Goal: Information Seeking & Learning: Learn about a topic

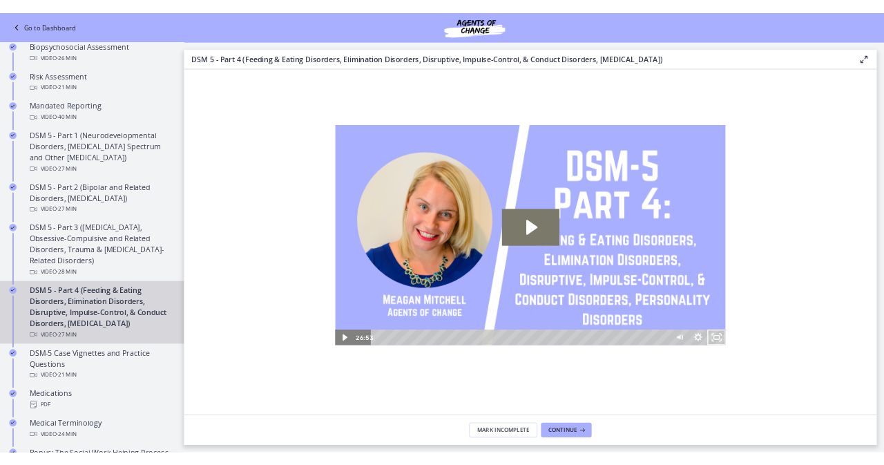
scroll to position [552, 0]
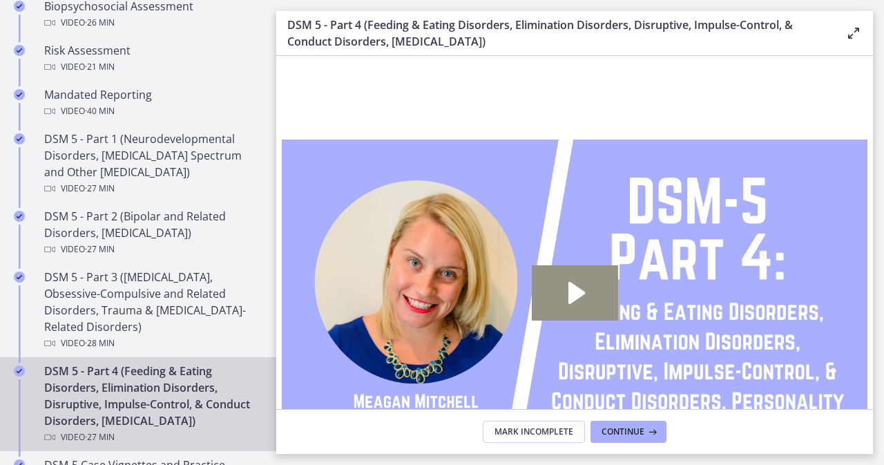
click at [581, 295] on icon "Play Video: cmsec0qq9n7s72sd4oig.mp4" at bounding box center [575, 292] width 86 height 55
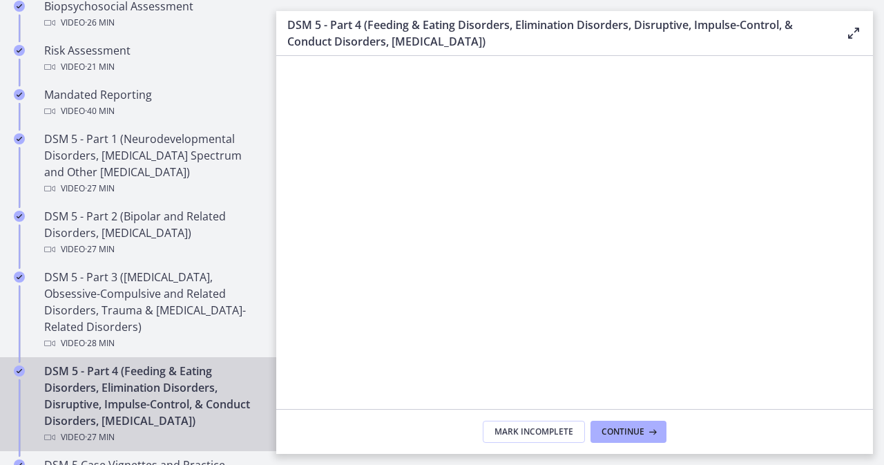
click at [776, 352] on div at bounding box center [575, 303] width 586 height 329
click at [793, 381] on div at bounding box center [575, 303] width 586 height 329
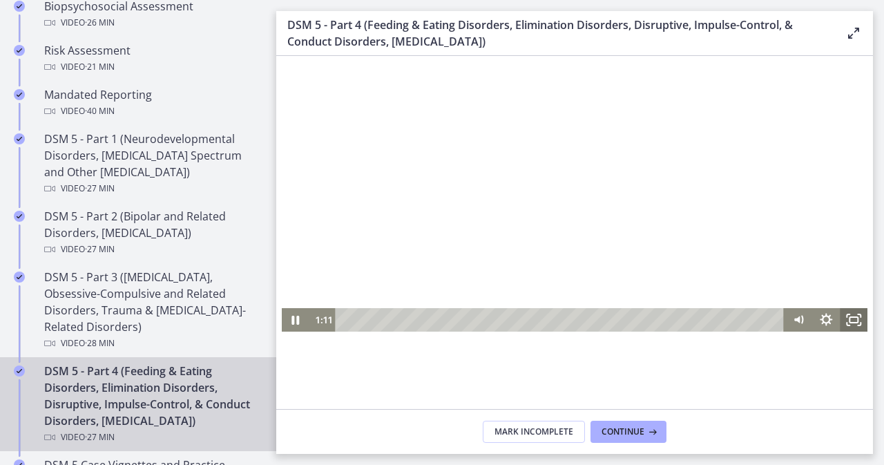
click at [845, 318] on icon "Fullscreen" at bounding box center [853, 319] width 28 height 23
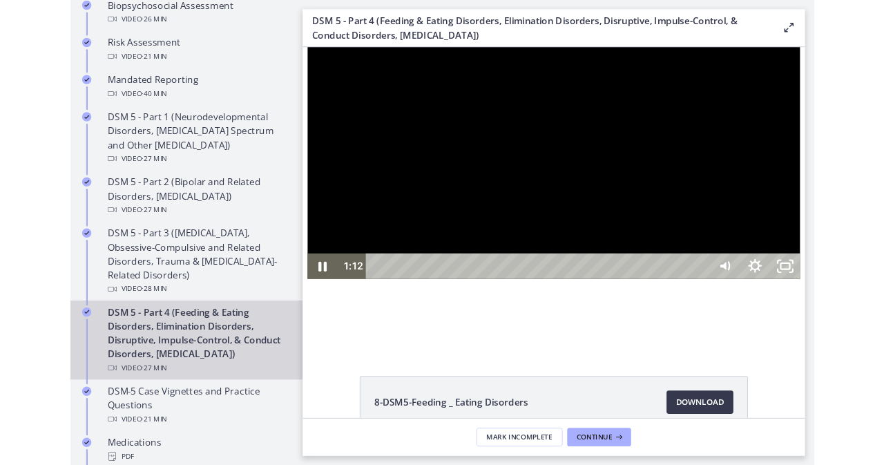
scroll to position [111, 0]
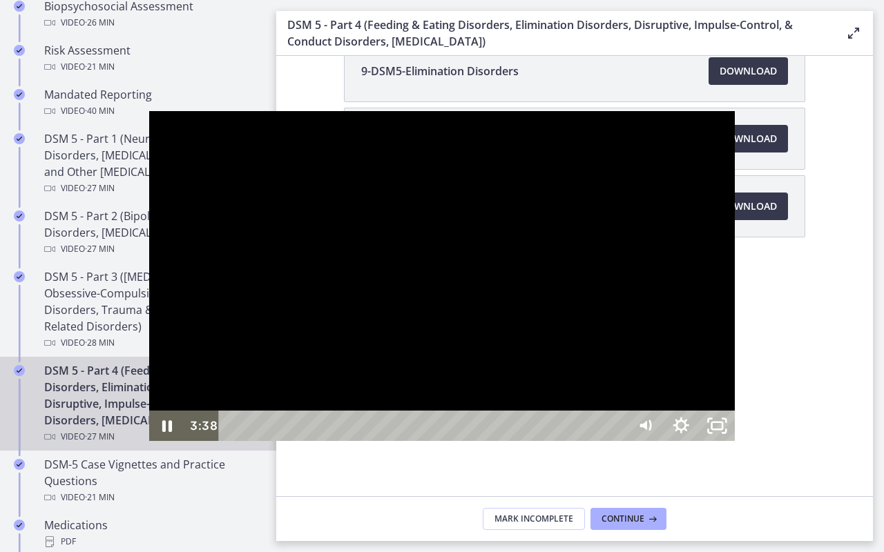
click at [733, 233] on div at bounding box center [442, 275] width 586 height 329
click at [622, 333] on div at bounding box center [442, 275] width 586 height 329
click at [735, 427] on div at bounding box center [442, 275] width 586 height 329
click at [735, 432] on div at bounding box center [442, 275] width 586 height 329
click at [735, 441] on icon "Unfullscreen" at bounding box center [717, 426] width 36 height 30
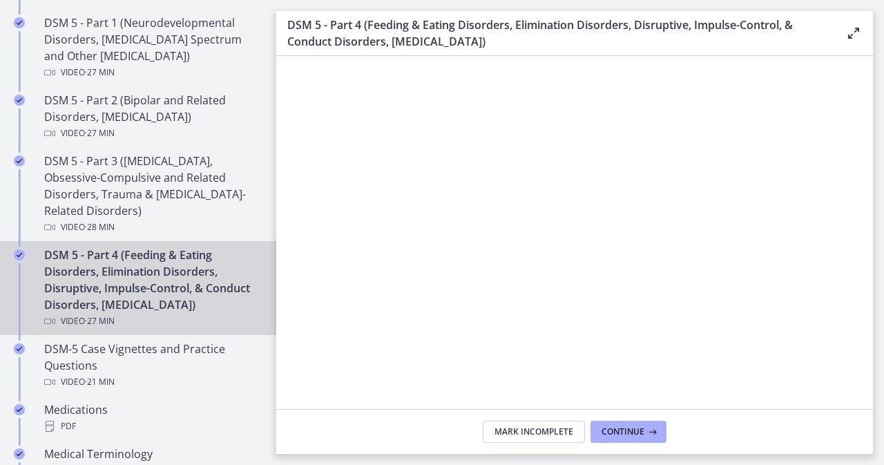
scroll to position [690, 0]
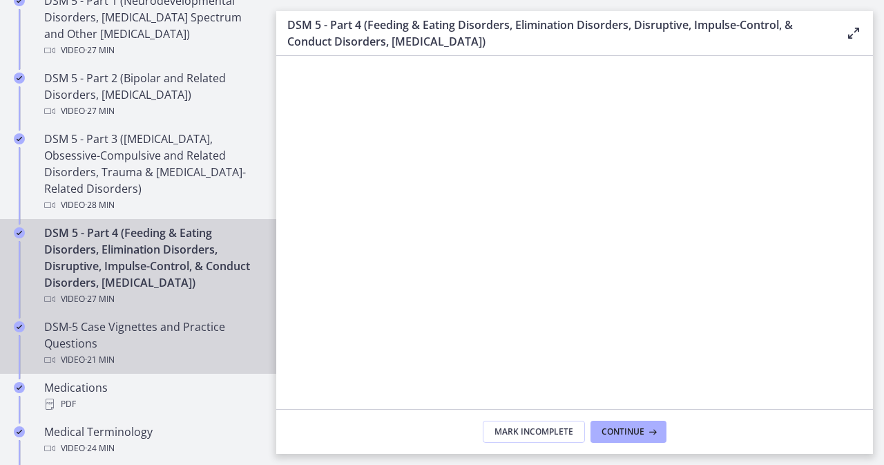
click at [201, 338] on div "DSM-5 Case Vignettes and Practice Questions Video · 21 min" at bounding box center [151, 343] width 215 height 50
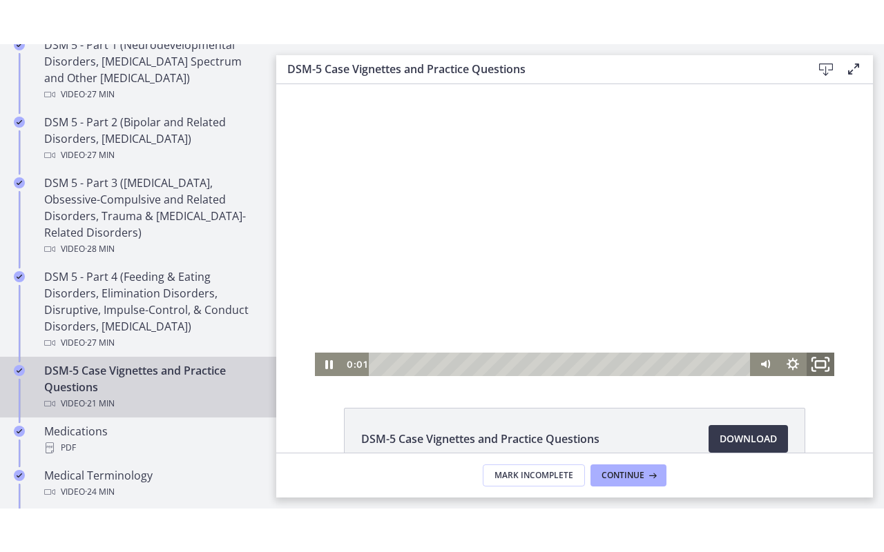
click at [815, 359] on icon "Fullscreen" at bounding box center [820, 364] width 33 height 28
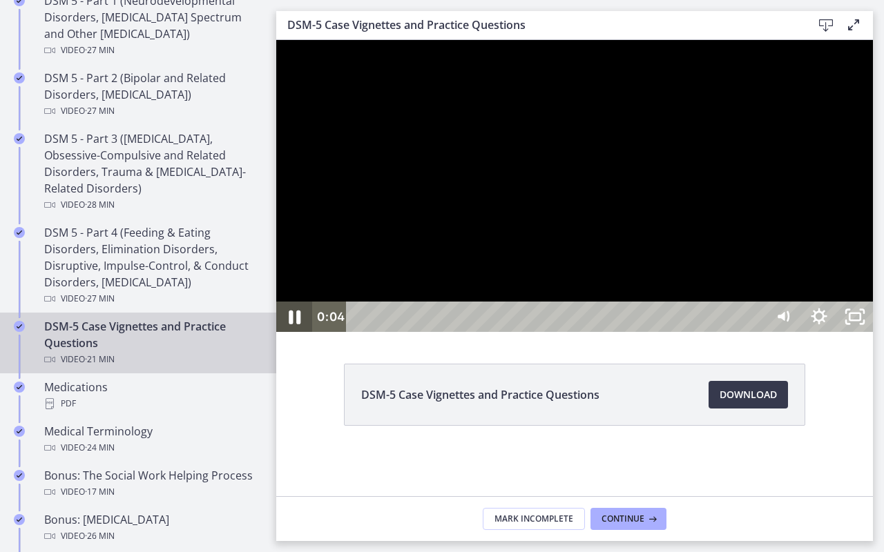
click at [287, 336] on icon "Pause" at bounding box center [294, 317] width 43 height 37
click at [576, 332] on div at bounding box center [574, 186] width 596 height 292
click at [748, 332] on div at bounding box center [574, 186] width 596 height 292
click at [788, 332] on div at bounding box center [574, 186] width 596 height 292
click at [873, 332] on div at bounding box center [574, 186] width 596 height 292
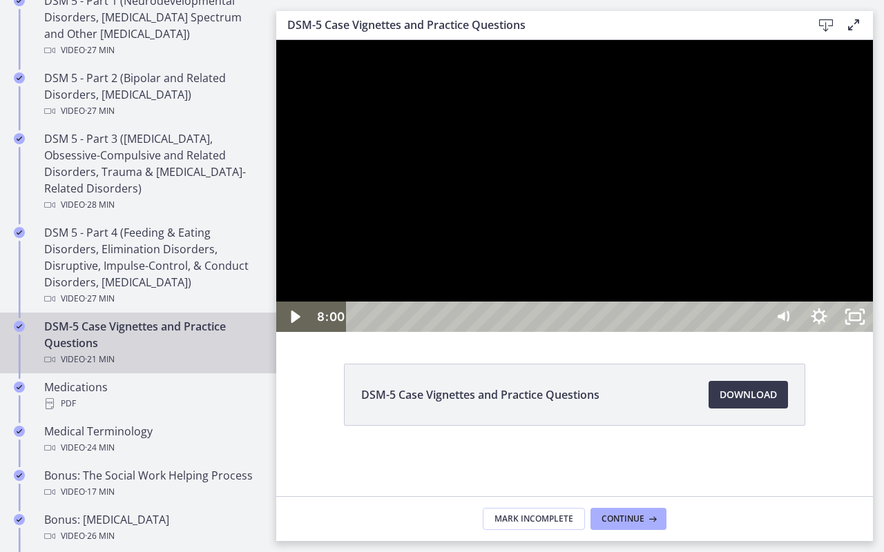
click at [748, 332] on div at bounding box center [574, 186] width 596 height 292
click at [614, 332] on div at bounding box center [574, 186] width 596 height 292
click at [873, 332] on div at bounding box center [574, 186] width 596 height 292
click at [862, 258] on div at bounding box center [574, 186] width 596 height 292
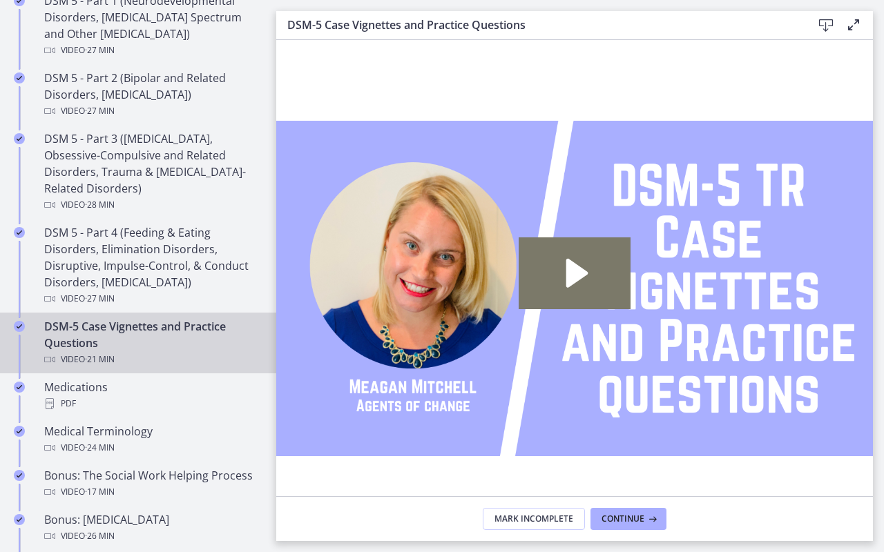
click at [873, 467] on img at bounding box center [574, 288] width 596 height 497
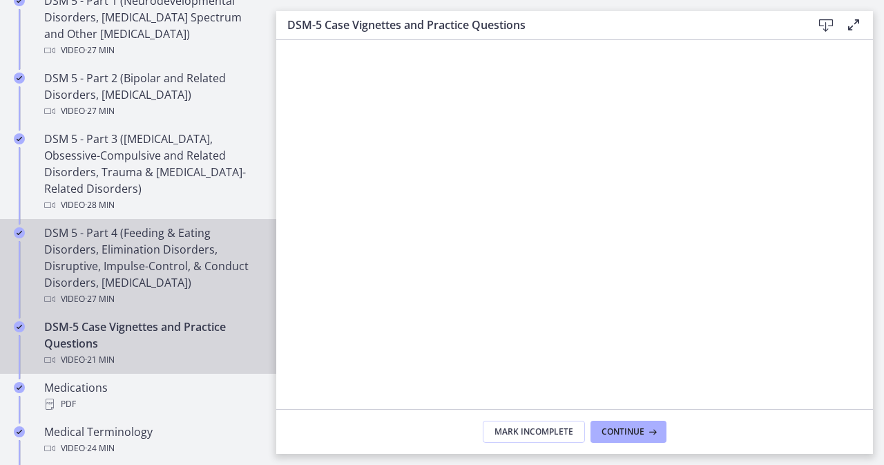
scroll to position [759, 0]
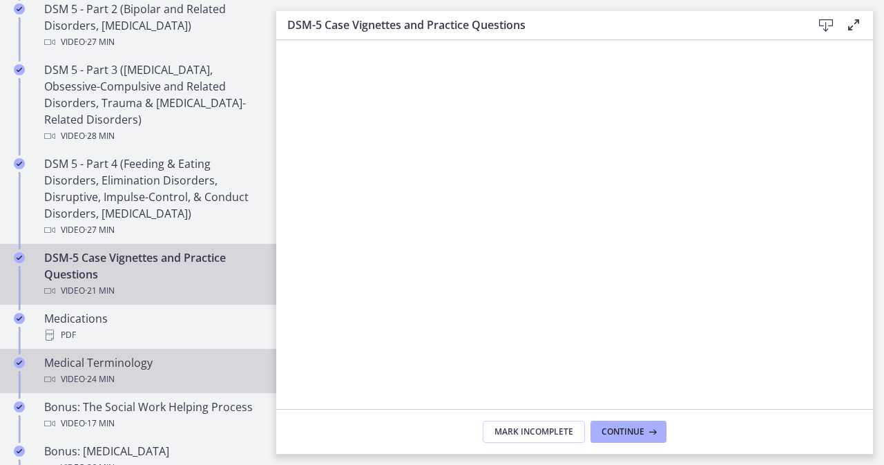
click at [114, 362] on div "Medical Terminology Video · 24 min" at bounding box center [151, 370] width 215 height 33
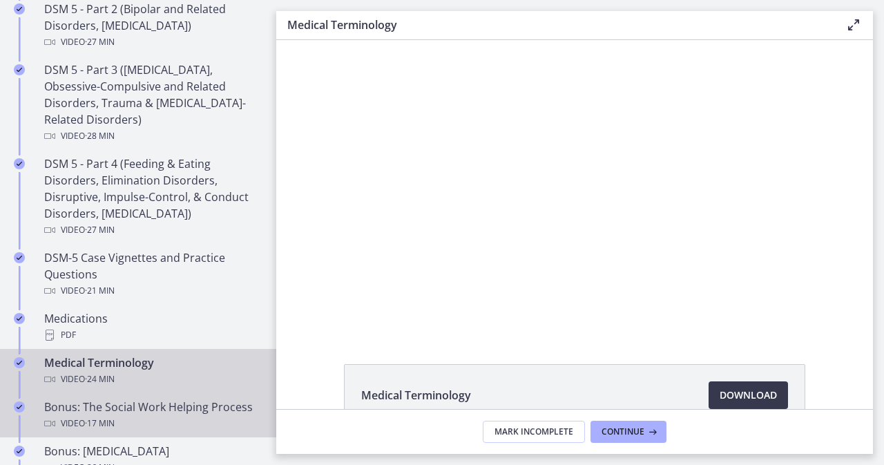
click at [84, 409] on div "Bonus: The Social Work Helping Process Video · 17 min" at bounding box center [151, 414] width 215 height 33
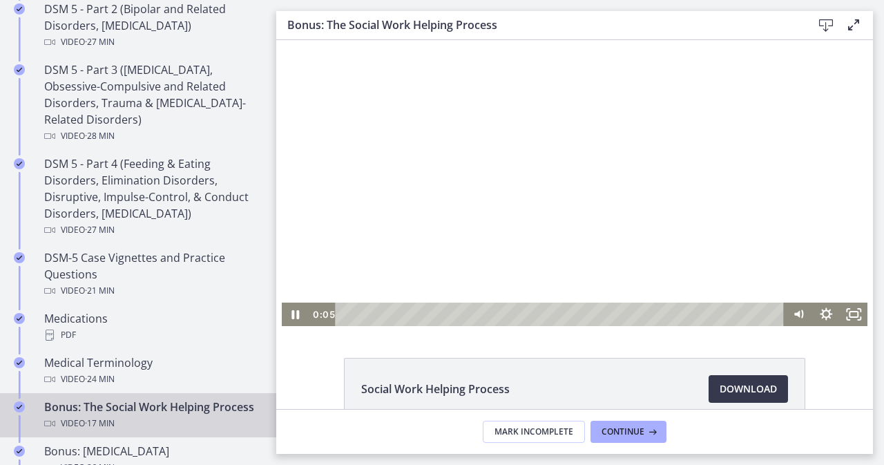
click at [342, 326] on html "Click for sound @keyframes VOLUME_SMALL_WAVE_FLASH { 0% { opacity: 0; } 33% { o…" at bounding box center [574, 183] width 596 height 286
click at [740, 176] on div at bounding box center [575, 183] width 586 height 286
click at [754, 154] on div at bounding box center [575, 183] width 586 height 286
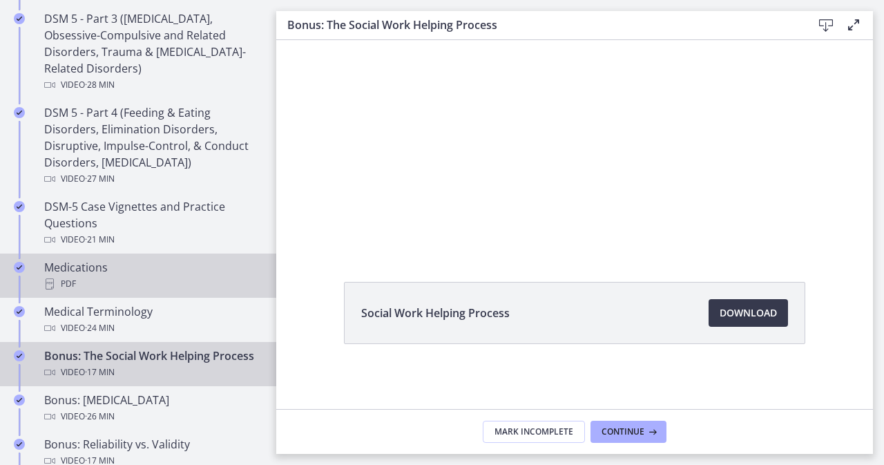
scroll to position [897, 0]
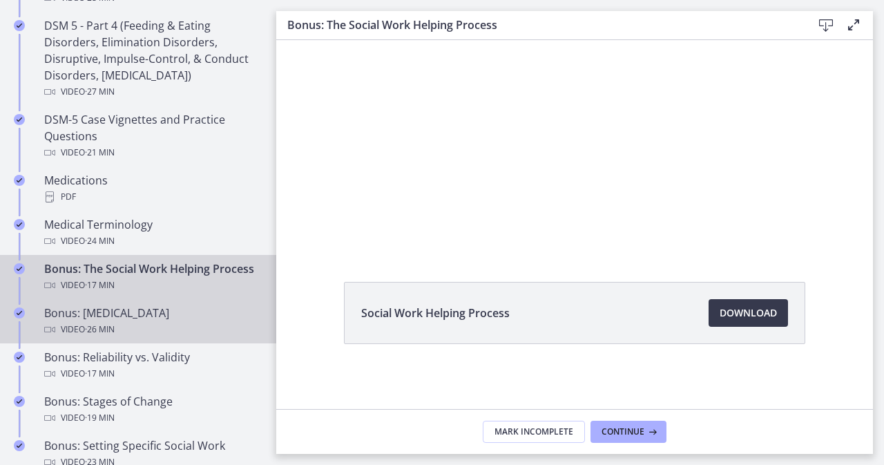
click at [158, 325] on div "Bonus: [MEDICAL_DATA] Video · 26 min" at bounding box center [151, 320] width 215 height 33
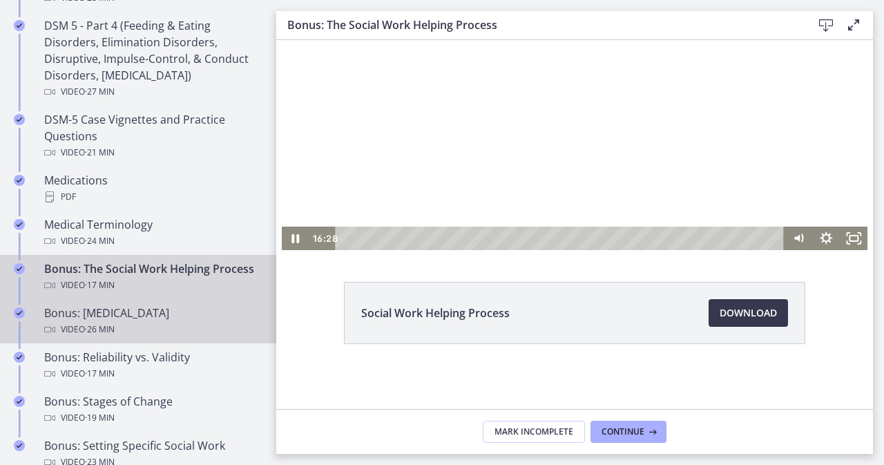
scroll to position [0, 0]
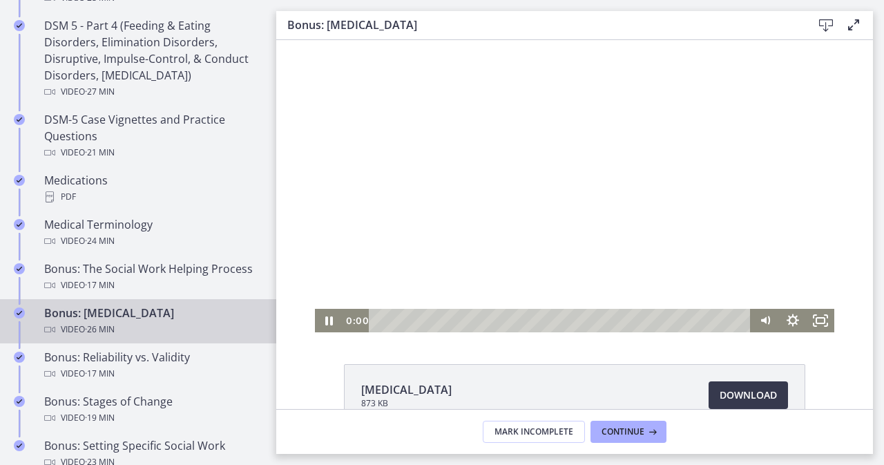
drag, startPoint x: 726, startPoint y: 320, endPoint x: 102, endPoint y: 300, distance: 623.7
click at [276, 300] on html "Click for sound @keyframes VOLUME_SMALL_WAVE_FLASH { 0% { opacity: 0; } 33% { o…" at bounding box center [574, 186] width 596 height 292
click at [743, 229] on div at bounding box center [574, 186] width 519 height 292
